Goal: Navigation & Orientation: Find specific page/section

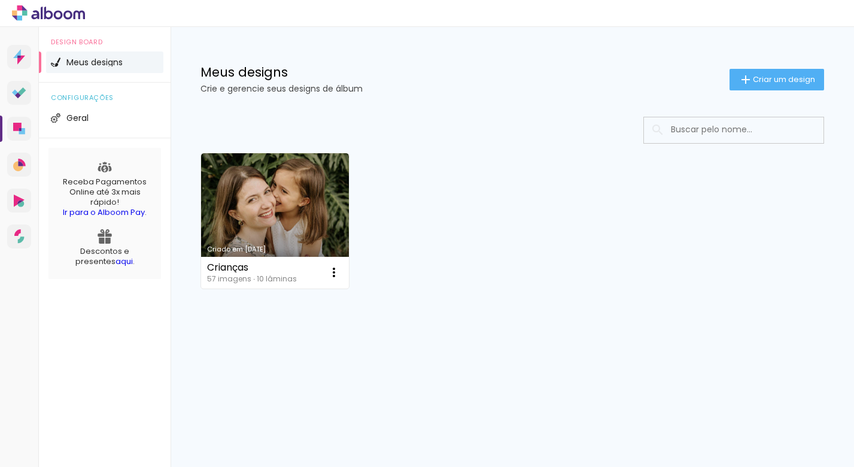
click at [54, 15] on icon at bounding box center [58, 14] width 9 height 9
